Goal: Task Accomplishment & Management: Manage account settings

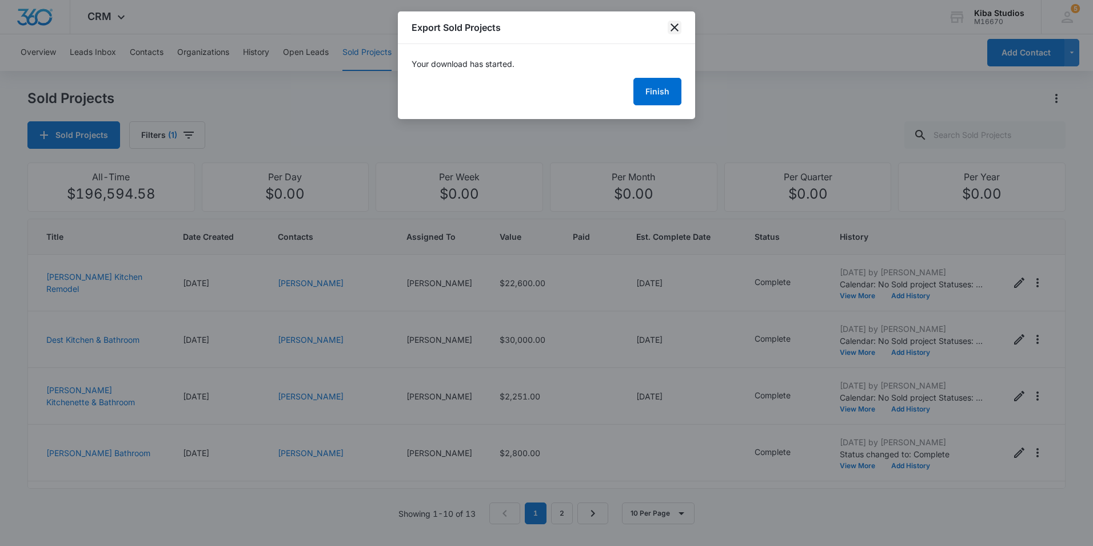
click at [677, 29] on icon "close" at bounding box center [675, 27] width 8 height 8
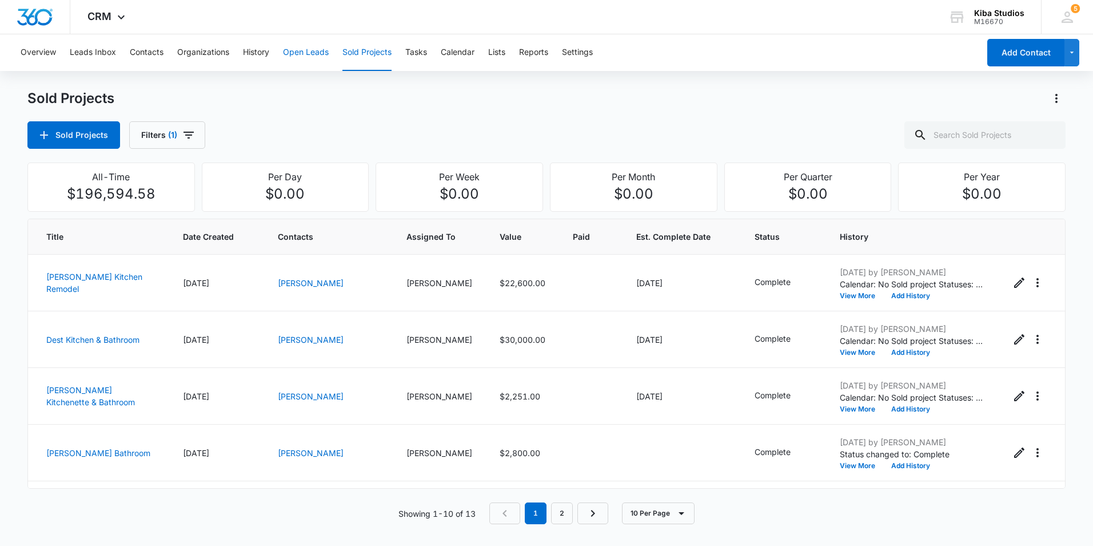
click at [289, 55] on button "Open Leads" at bounding box center [306, 52] width 46 height 37
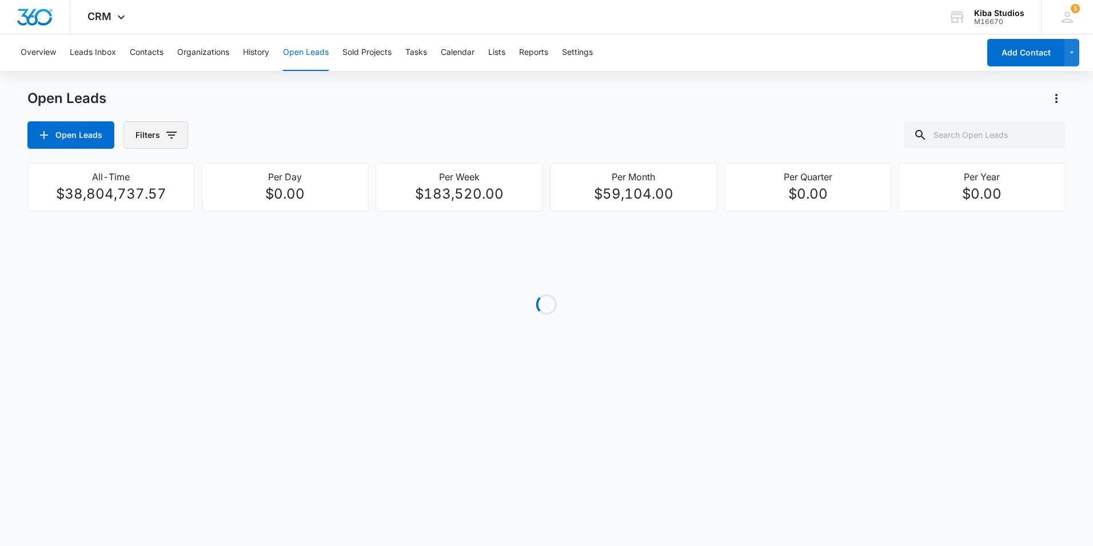
click at [173, 137] on icon "button" at bounding box center [172, 135] width 14 height 14
click at [258, 209] on icon "Show Assigned To filters" at bounding box center [259, 207] width 3 height 6
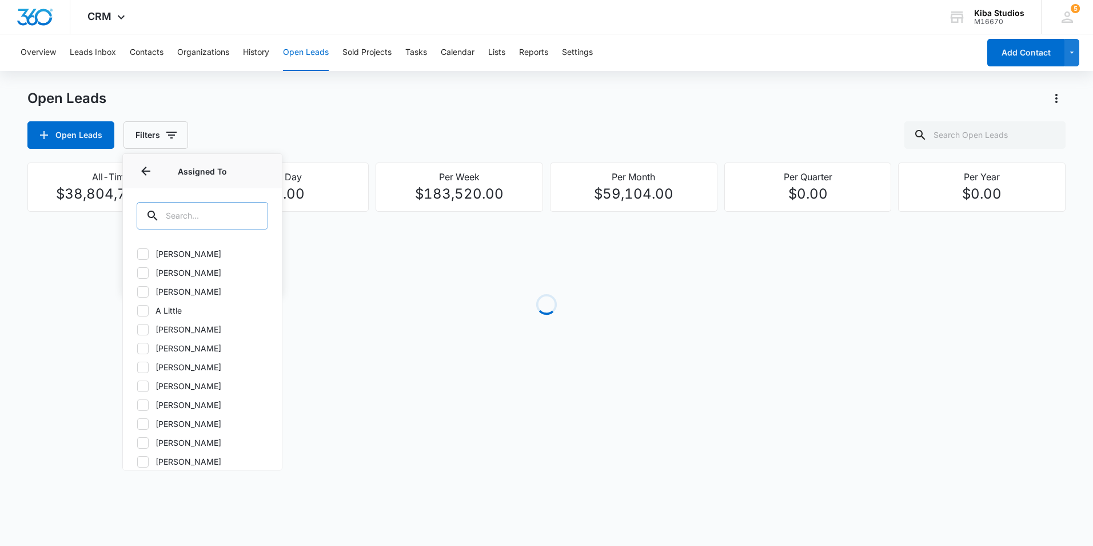
click at [244, 213] on div at bounding box center [252, 215] width 18 height 27
click at [198, 215] on input "text" at bounding box center [203, 215] width 132 height 27
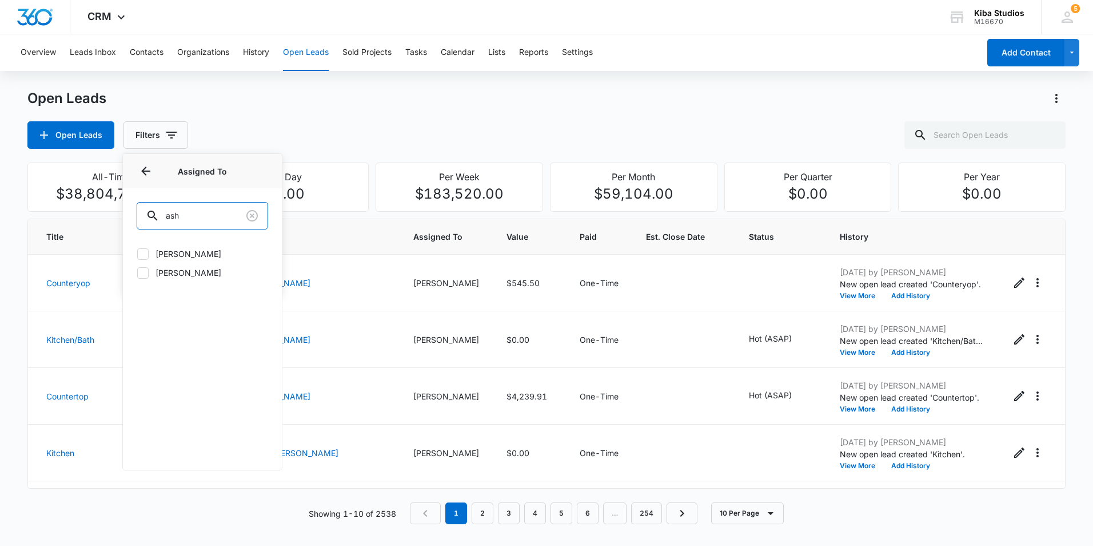
type input "ash"
click at [142, 256] on icon at bounding box center [143, 254] width 10 height 10
click at [137, 254] on input "[PERSON_NAME]" at bounding box center [137, 253] width 1 height 1
click at [142, 256] on icon at bounding box center [143, 254] width 10 height 10
click at [137, 254] on input "[PERSON_NAME]" at bounding box center [137, 253] width 1 height 1
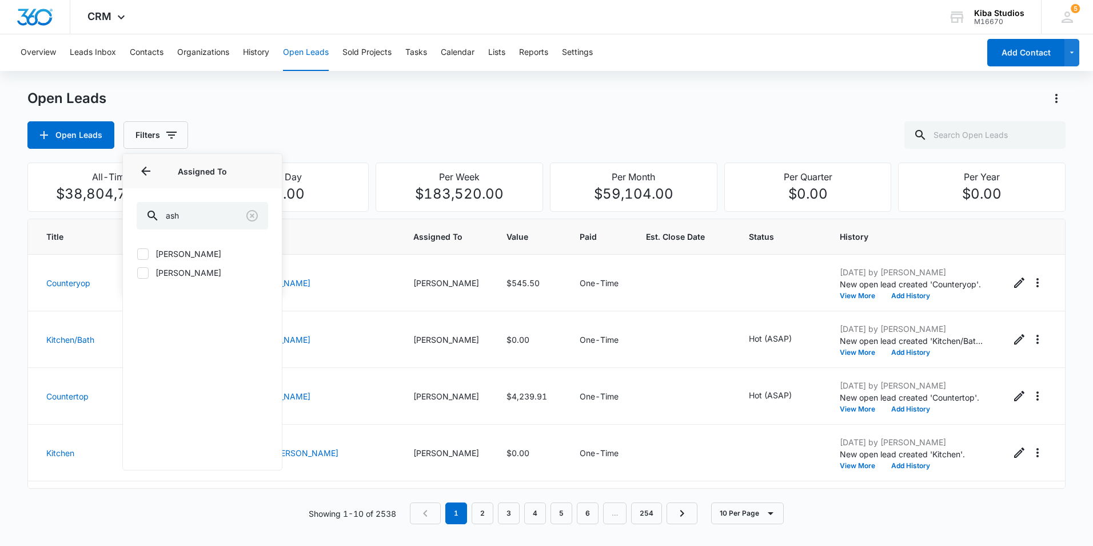
checkbox input "false"
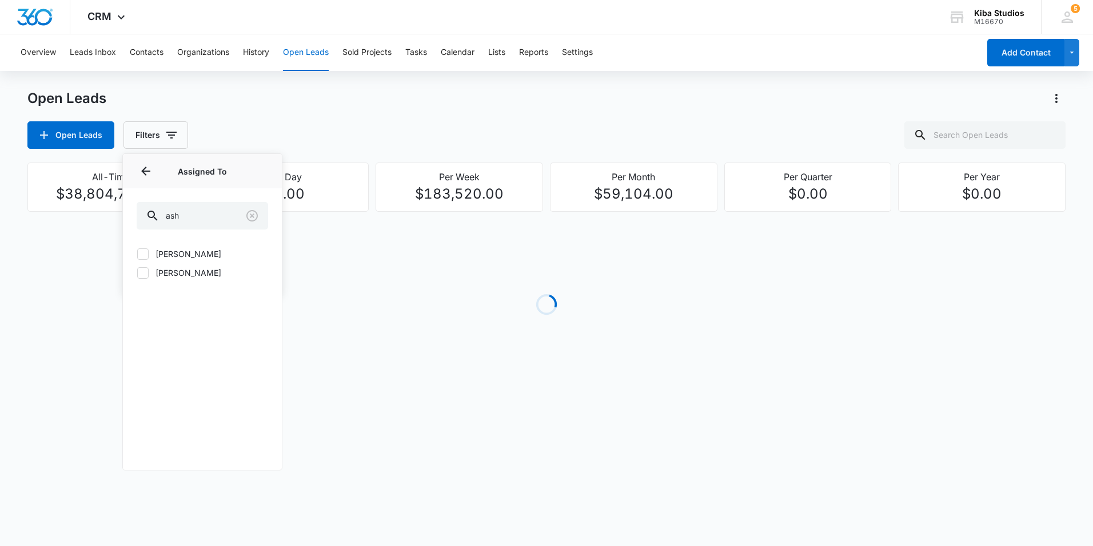
drag, startPoint x: 357, startPoint y: 111, endPoint x: 380, endPoint y: 113, distance: 22.4
click at [357, 112] on div "Open Leads Open Leads Filters Assigned By Assigned To Assigned To ash [PERSON_N…" at bounding box center [546, 118] width 1039 height 59
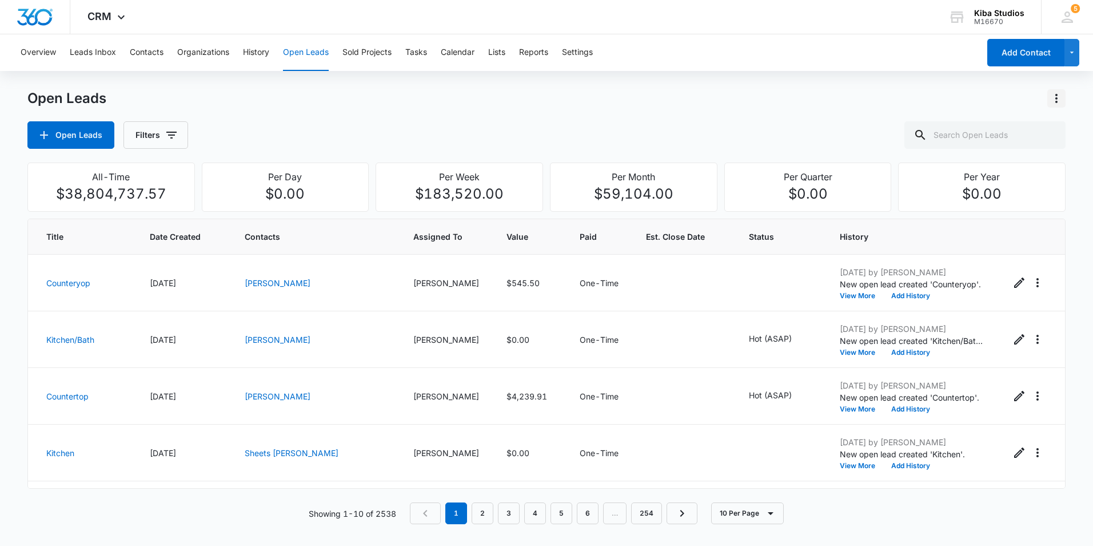
click at [1059, 93] on icon "Actions" at bounding box center [1057, 99] width 14 height 14
click at [169, 134] on icon "button" at bounding box center [171, 135] width 10 height 7
click at [264, 210] on icon "Show Assigned To filters" at bounding box center [259, 207] width 14 height 14
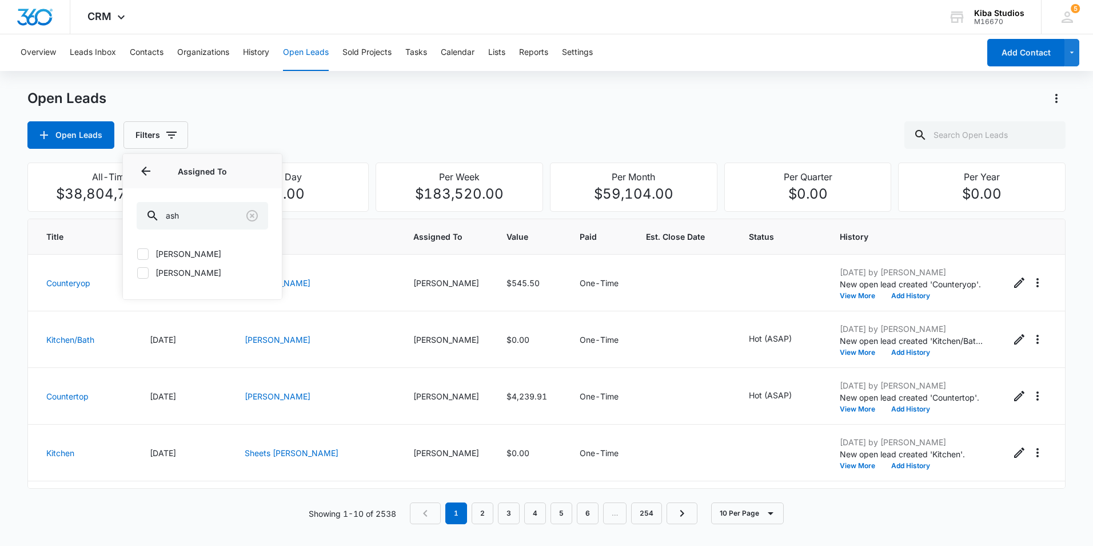
click at [144, 252] on icon at bounding box center [143, 254] width 10 height 10
click at [137, 253] on input "[PERSON_NAME]" at bounding box center [137, 253] width 1 height 1
checkbox input "true"
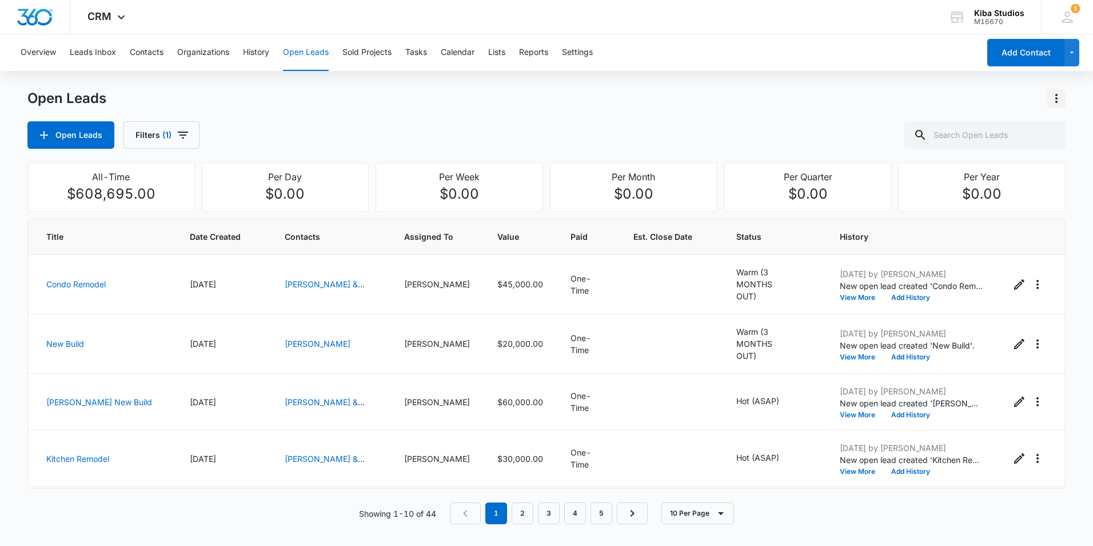
click at [1062, 101] on icon "Actions" at bounding box center [1057, 99] width 14 height 14
click at [1005, 149] on div "Export Open Leads" at bounding box center [991, 148] width 93 height 8
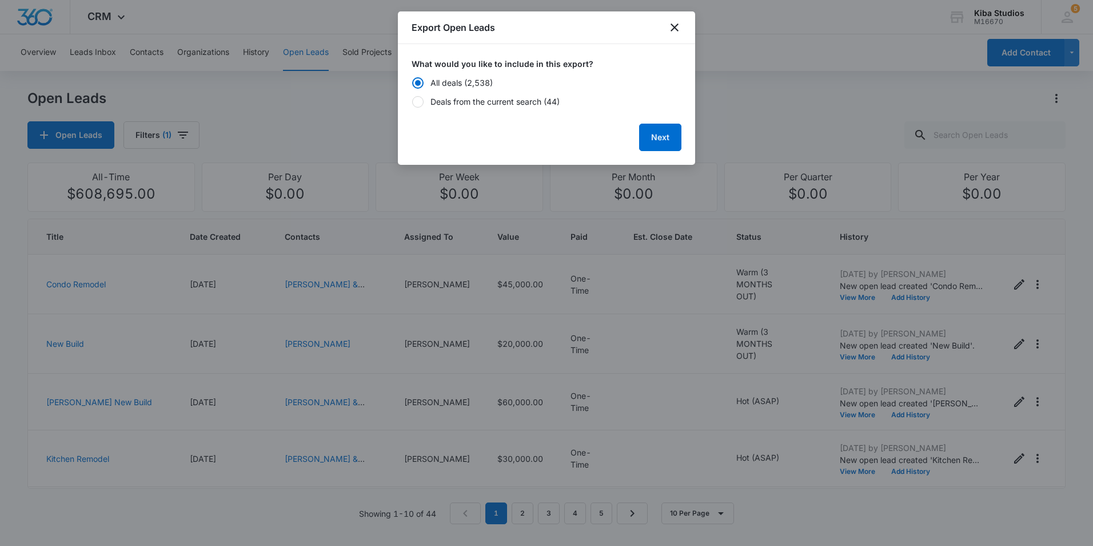
click at [487, 105] on div "Deals from the current search (44)" at bounding box center [495, 102] width 129 height 12
click at [412, 102] on input "Deals from the current search (44)" at bounding box center [412, 101] width 1 height 1
radio input "false"
radio input "true"
click at [672, 138] on button "Next" at bounding box center [660, 137] width 42 height 27
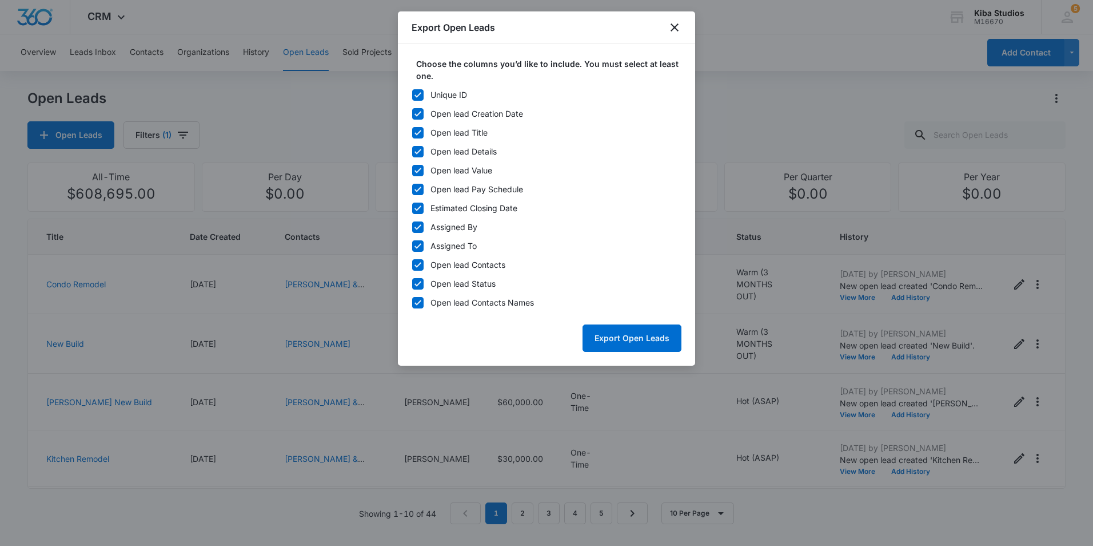
drag, startPoint x: 422, startPoint y: 96, endPoint x: 424, endPoint y: 104, distance: 8.9
click at [420, 96] on icon at bounding box center [418, 95] width 10 height 10
click at [412, 95] on input "Unique ID" at bounding box center [412, 94] width 1 height 1
checkbox input "false"
click at [419, 225] on icon at bounding box center [418, 227] width 10 height 10
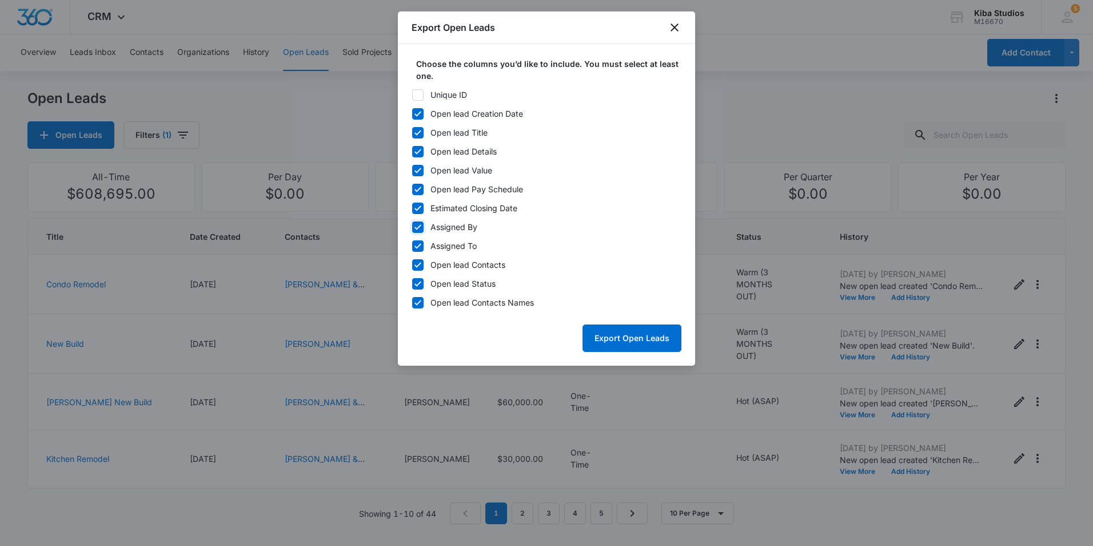
click at [412, 226] on input "Assigned By" at bounding box center [412, 226] width 1 height 1
checkbox input "false"
click at [420, 248] on icon at bounding box center [418, 246] width 10 height 10
click at [412, 246] on input "Assigned To" at bounding box center [412, 245] width 1 height 1
checkbox input "false"
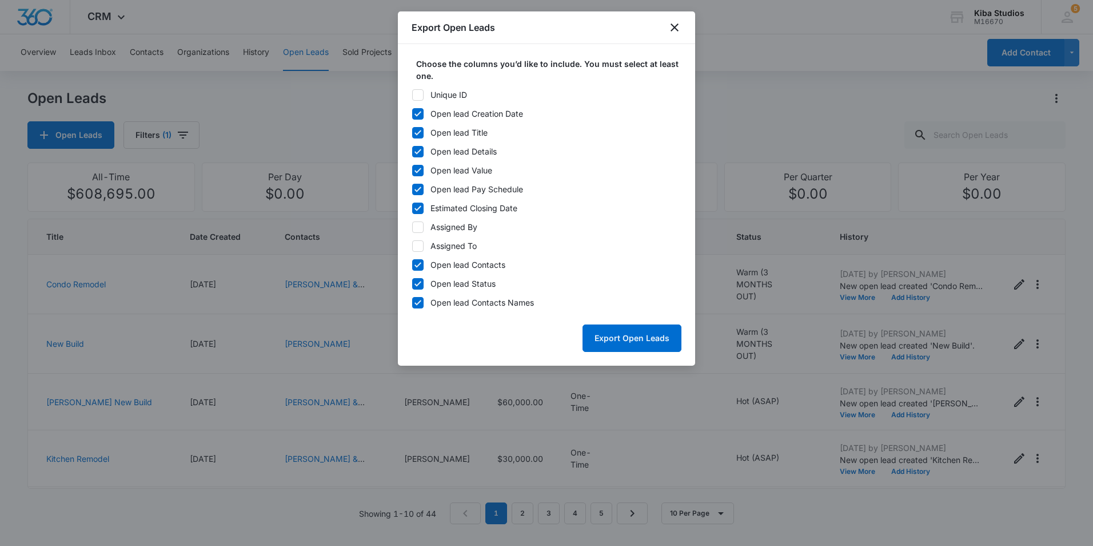
click at [419, 261] on icon at bounding box center [418, 265] width 10 height 10
click at [412, 264] on input "Open lead Contacts" at bounding box center [412, 264] width 1 height 1
checkbox input "false"
click at [616, 336] on button "Export Open Leads" at bounding box center [632, 337] width 99 height 27
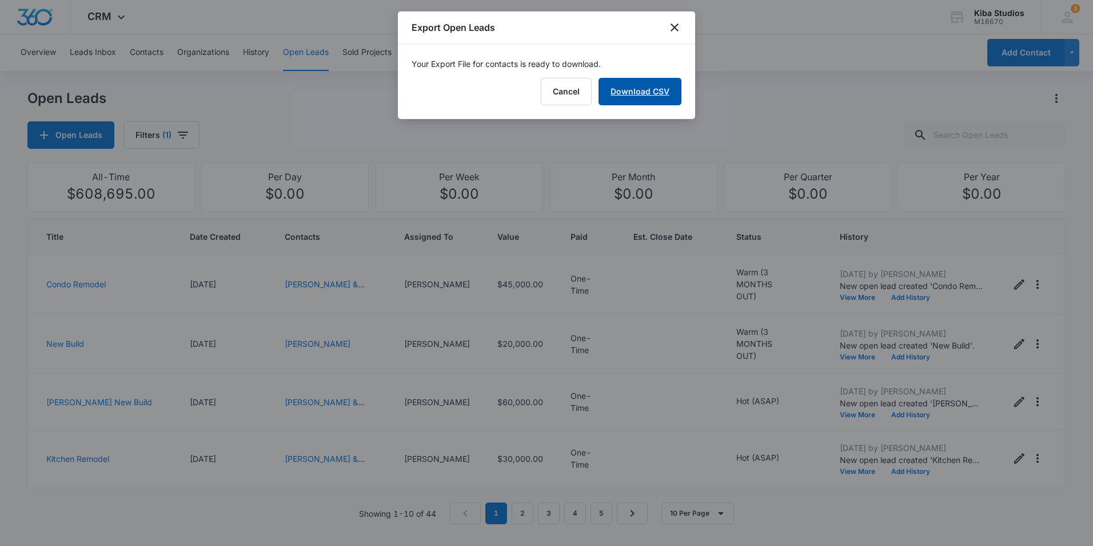
click at [651, 82] on link "Download CSV" at bounding box center [640, 91] width 83 height 27
drag, startPoint x: 671, startPoint y: 27, endPoint x: 659, endPoint y: 23, distance: 12.5
click at [671, 27] on icon "close" at bounding box center [675, 28] width 14 height 14
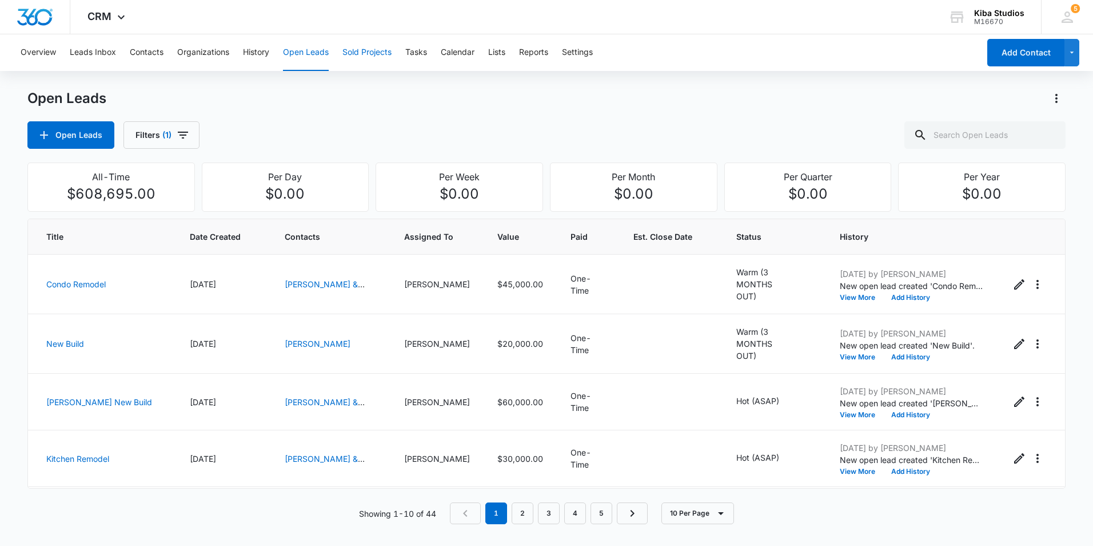
click at [372, 56] on button "Sold Projects" at bounding box center [367, 52] width 49 height 37
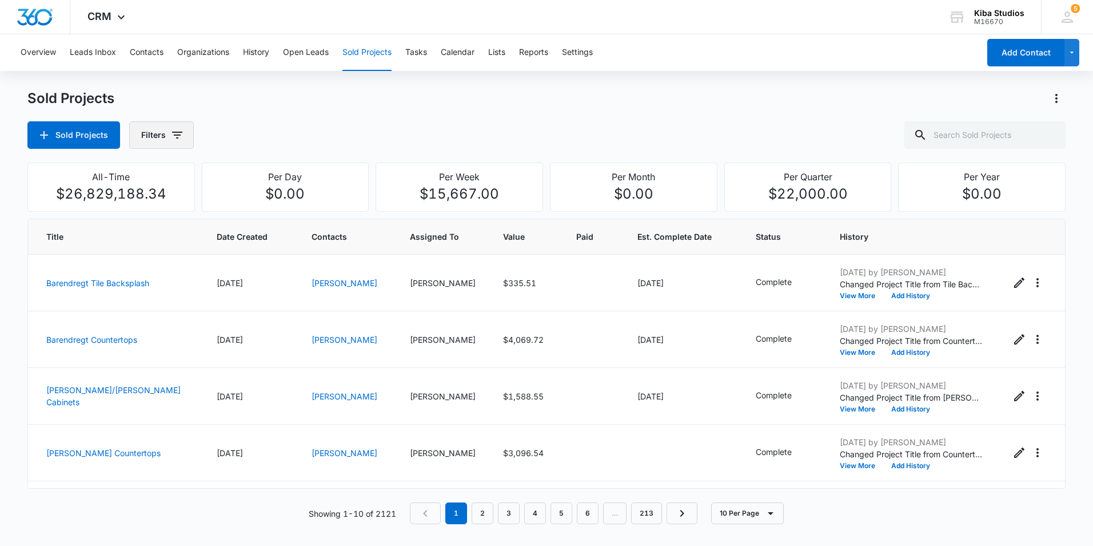
click at [184, 137] on button "Filters" at bounding box center [161, 134] width 65 height 27
click at [263, 206] on icon "Show Assigned To filters" at bounding box center [264, 207] width 14 height 14
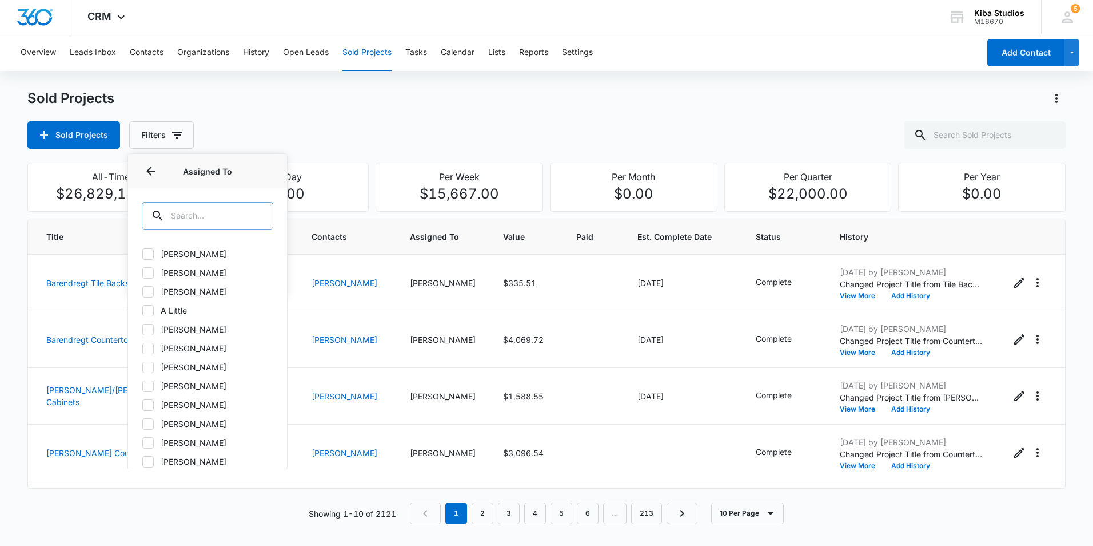
click at [224, 210] on input "text" at bounding box center [208, 215] width 132 height 27
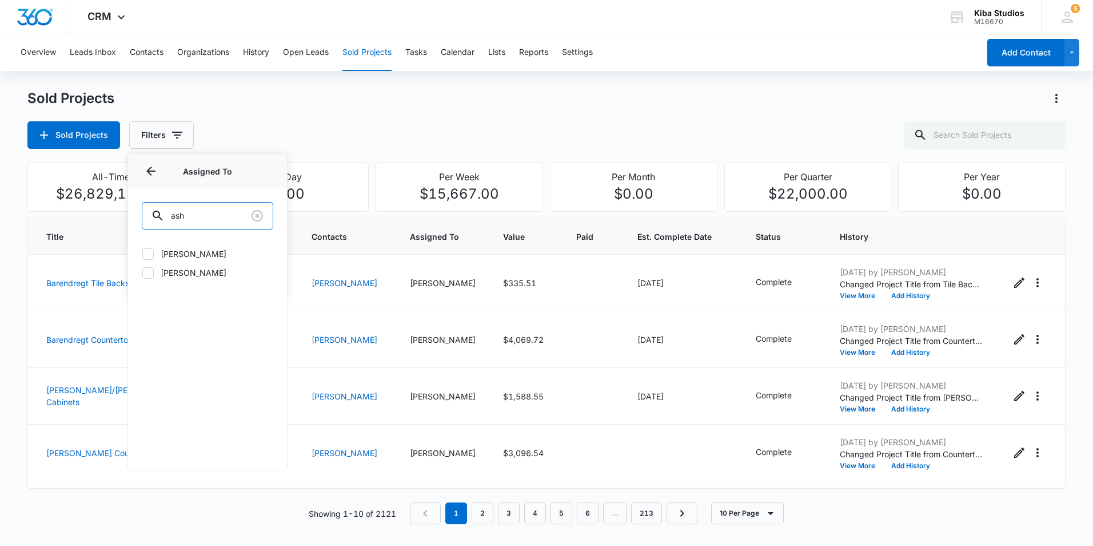
type input "ash"
drag, startPoint x: 152, startPoint y: 252, endPoint x: 148, endPoint y: 245, distance: 8.2
click at [152, 253] on icon at bounding box center [148, 254] width 10 height 10
click at [142, 253] on input "[PERSON_NAME]" at bounding box center [142, 253] width 1 height 1
checkbox input "true"
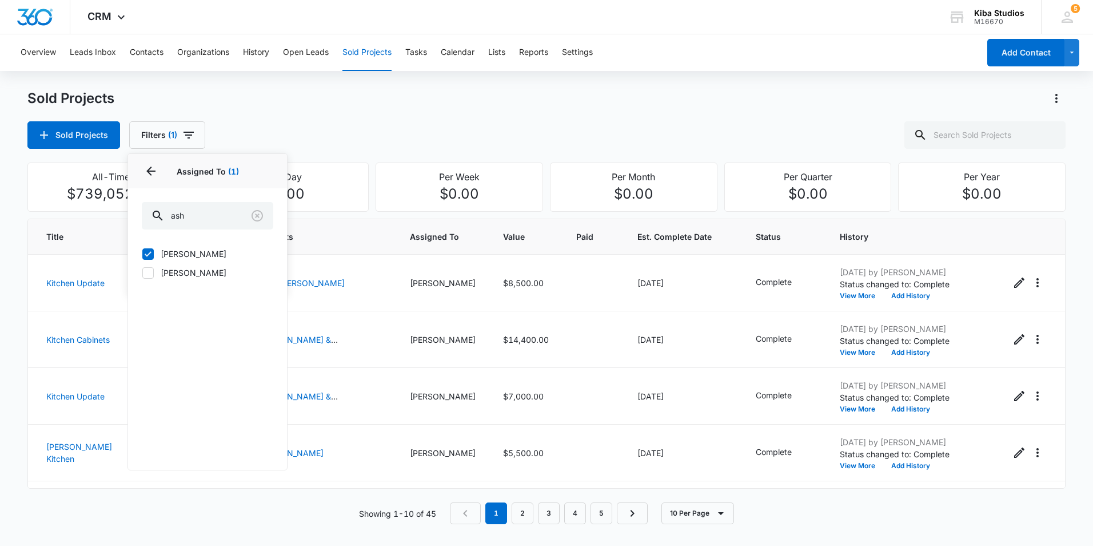
click at [584, 116] on div "Sold Projects Sold Projects Filters (1) Assigned By Assigned To 1 Assigned To (…" at bounding box center [546, 118] width 1039 height 59
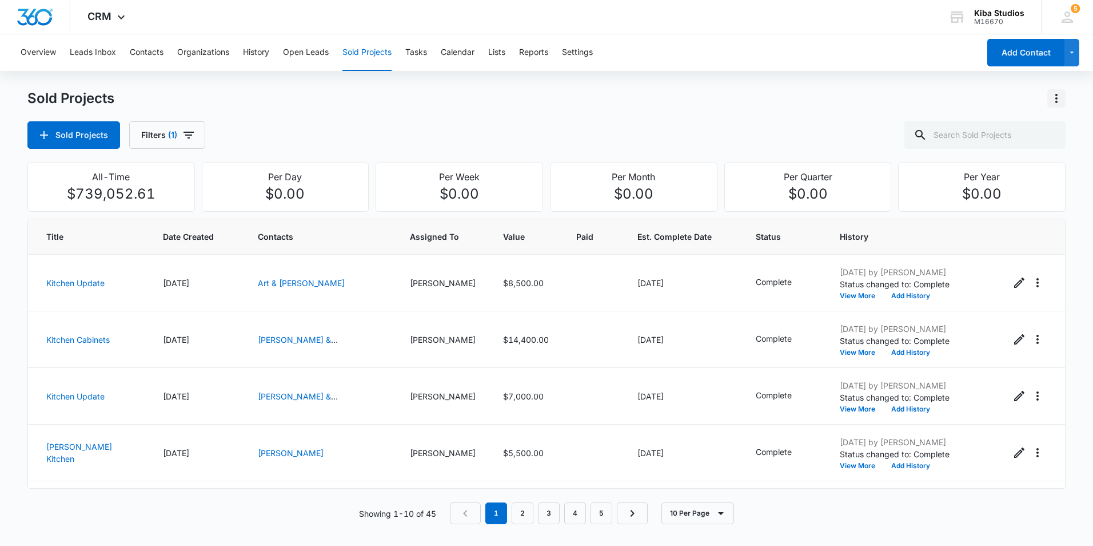
click at [1057, 101] on icon "Actions" at bounding box center [1057, 99] width 14 height 14
click at [1047, 148] on button "Export Sold Projects" at bounding box center [997, 147] width 138 height 17
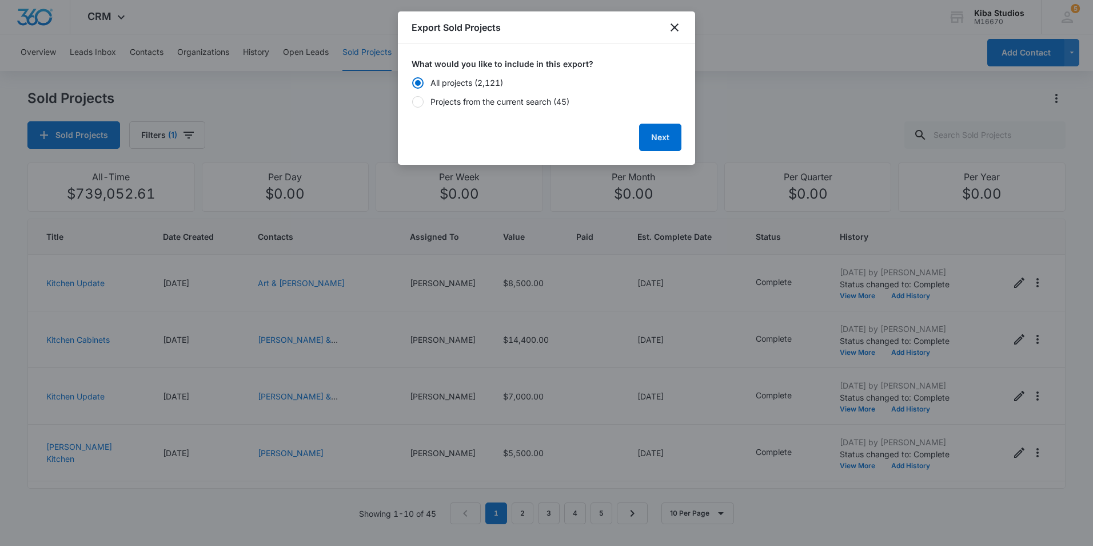
click at [531, 100] on div "Projects from the current search (45)" at bounding box center [500, 102] width 139 height 12
click at [412, 101] on input "Projects from the current search (45)" at bounding box center [412, 101] width 1 height 1
radio input "false"
radio input "true"
click at [655, 144] on button "Next" at bounding box center [660, 137] width 42 height 27
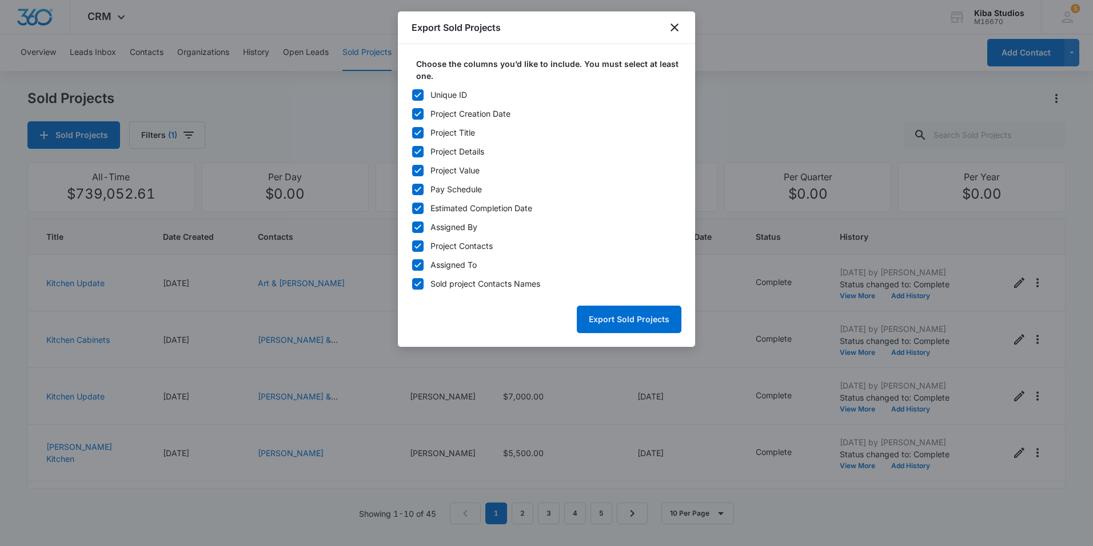
click at [418, 95] on icon at bounding box center [418, 95] width 10 height 10
click at [412, 95] on input "Unique ID" at bounding box center [412, 94] width 1 height 1
checkbox input "false"
click at [423, 227] on div at bounding box center [417, 226] width 11 height 11
click at [412, 227] on input "Assigned By" at bounding box center [412, 226] width 1 height 1
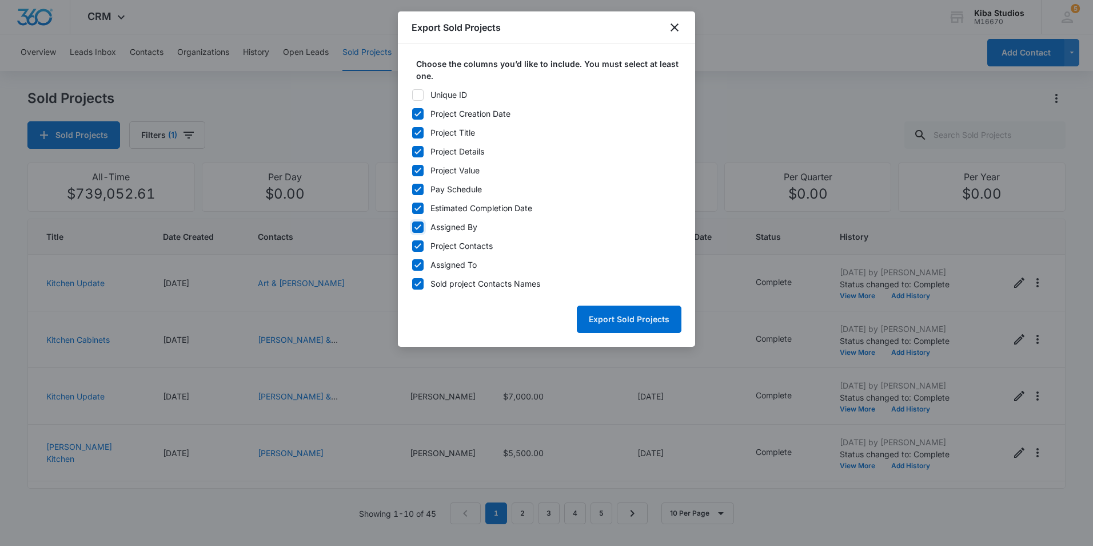
checkbox input "false"
click at [421, 246] on icon at bounding box center [418, 246] width 10 height 10
click at [412, 246] on input "Project Contacts" at bounding box center [412, 245] width 1 height 1
checkbox input "false"
click at [420, 263] on icon at bounding box center [418, 264] width 7 height 5
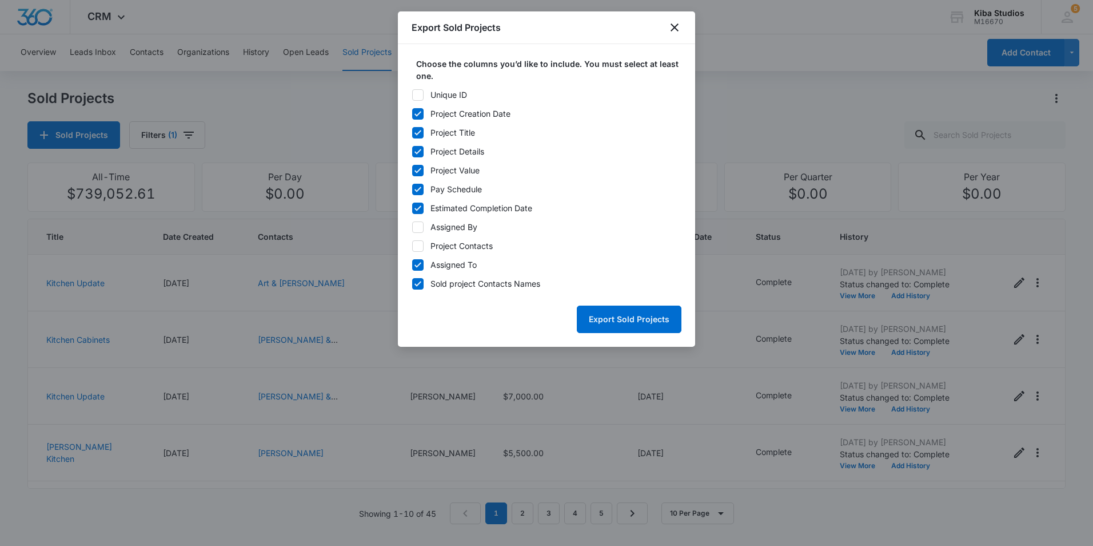
click at [412, 264] on input "Assigned To" at bounding box center [412, 264] width 1 height 1
checkbox input "false"
click at [592, 320] on button "Export Sold Projects" at bounding box center [629, 318] width 105 height 27
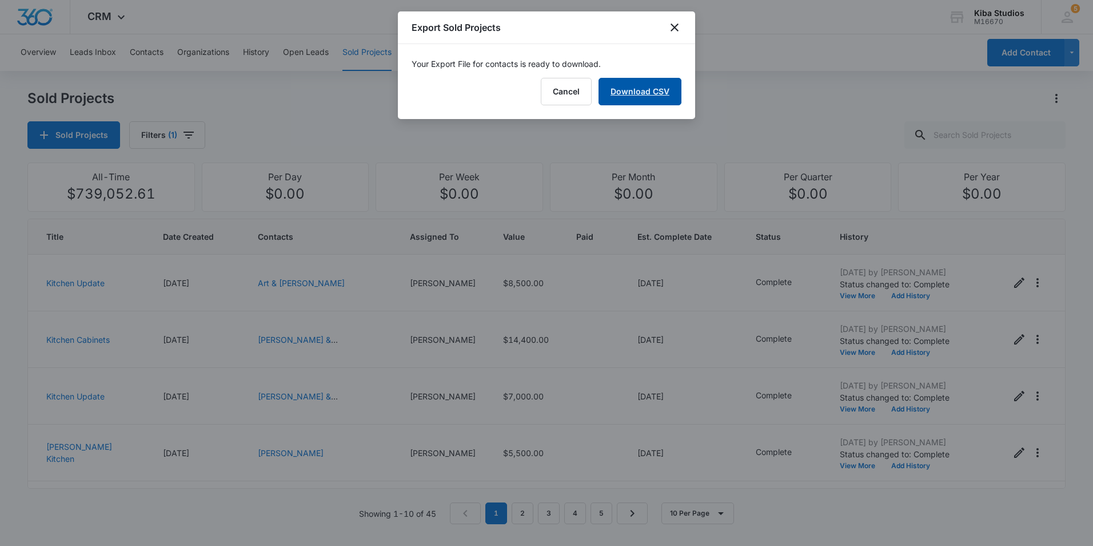
click at [626, 93] on link "Download CSV" at bounding box center [640, 91] width 83 height 27
click at [1057, 128] on div at bounding box center [546, 273] width 1093 height 546
